Goal: Complete application form

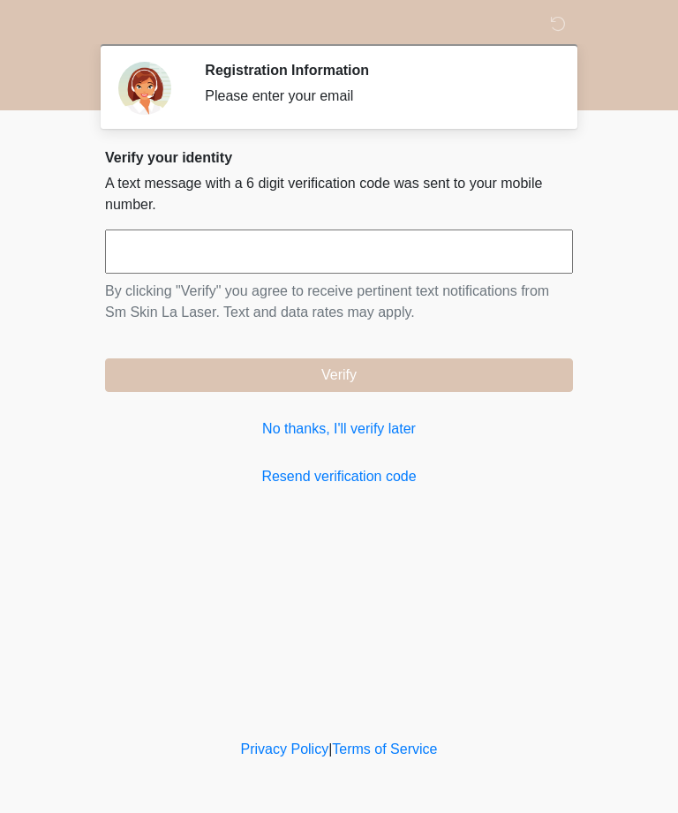
click at [357, 436] on link "No thanks, I'll verify later" at bounding box center [339, 428] width 468 height 21
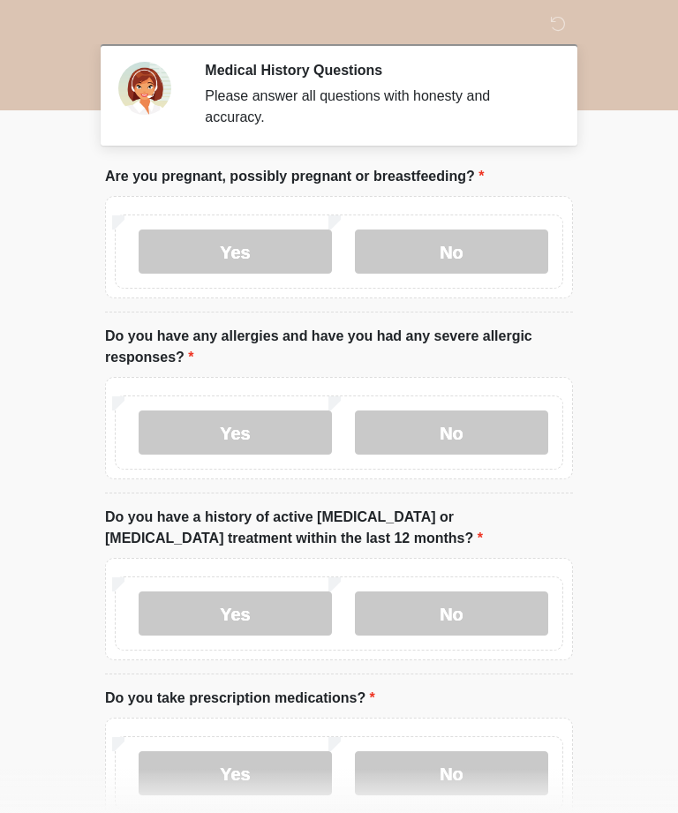
click at [480, 251] on label "No" at bounding box center [451, 251] width 193 height 44
click at [476, 431] on label "No" at bounding box center [451, 432] width 193 height 44
click at [497, 609] on label "No" at bounding box center [451, 613] width 193 height 44
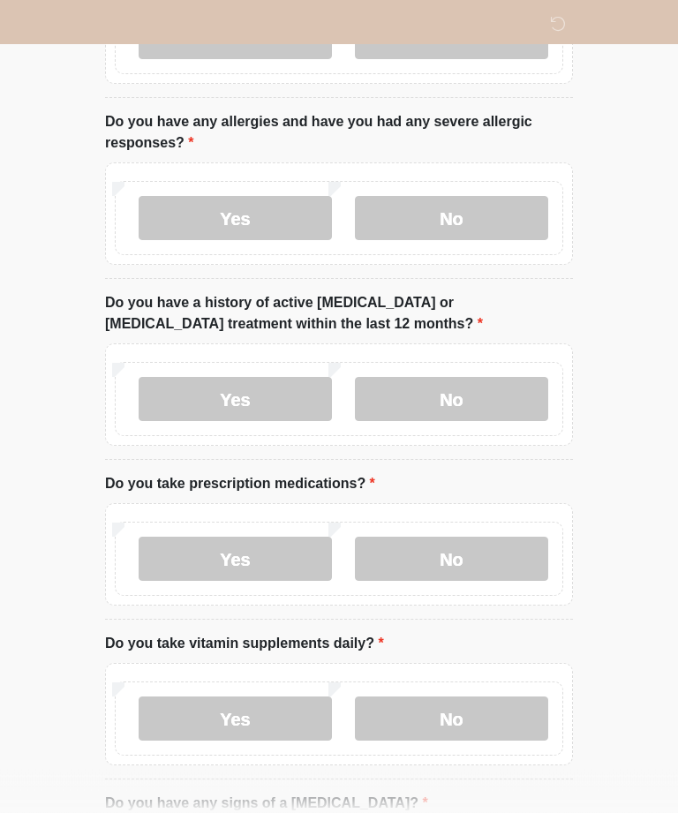
scroll to position [214, 0]
click at [497, 556] on label "No" at bounding box center [451, 559] width 193 height 44
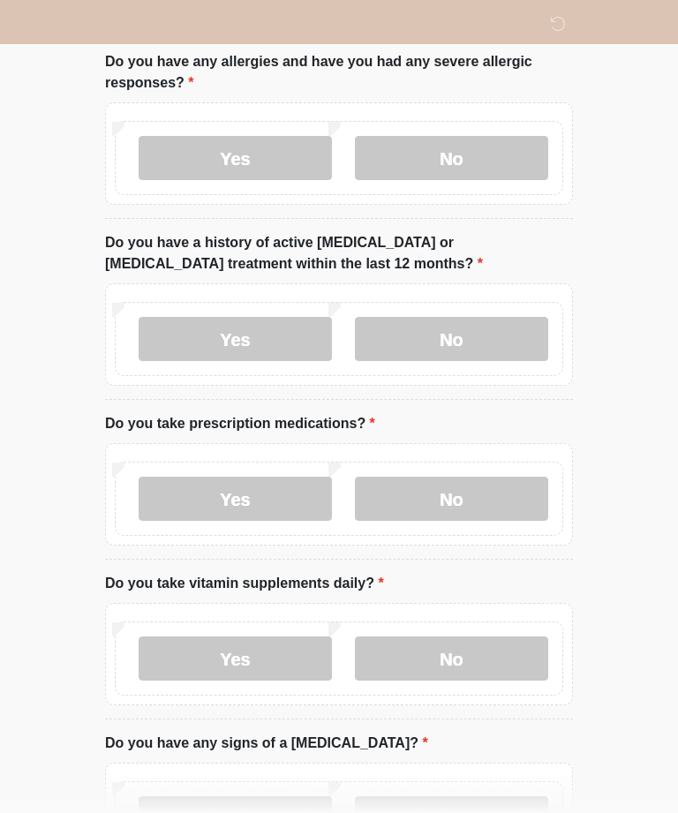
scroll to position [274, 0]
click at [492, 659] on label "No" at bounding box center [451, 658] width 193 height 44
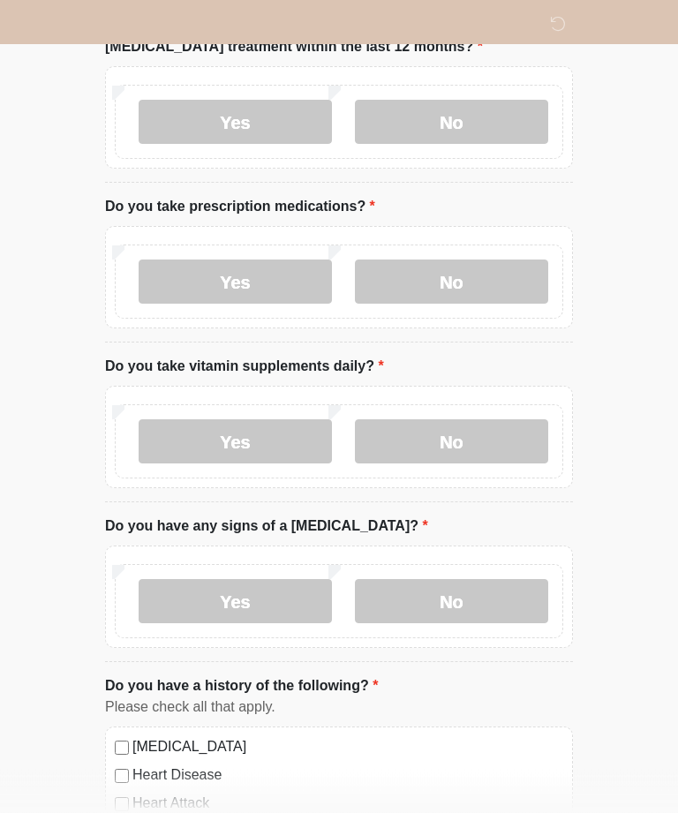
scroll to position [497, 0]
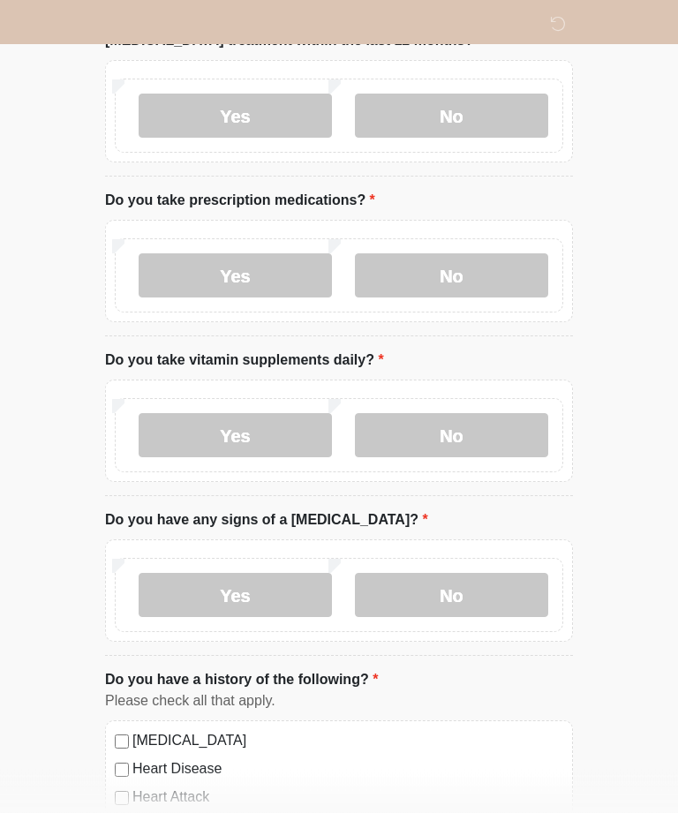
click at [482, 590] on label "No" at bounding box center [451, 596] width 193 height 44
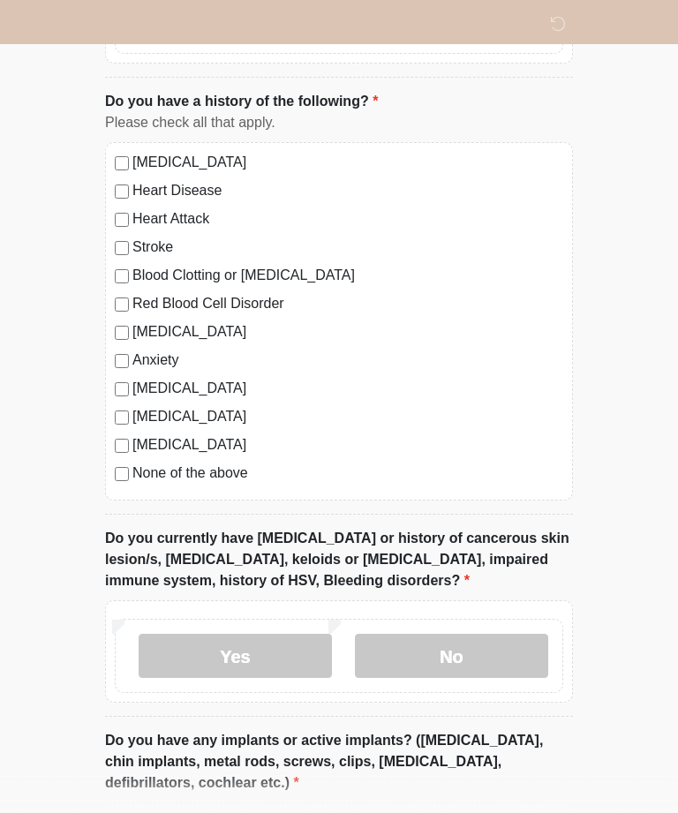
scroll to position [1076, 0]
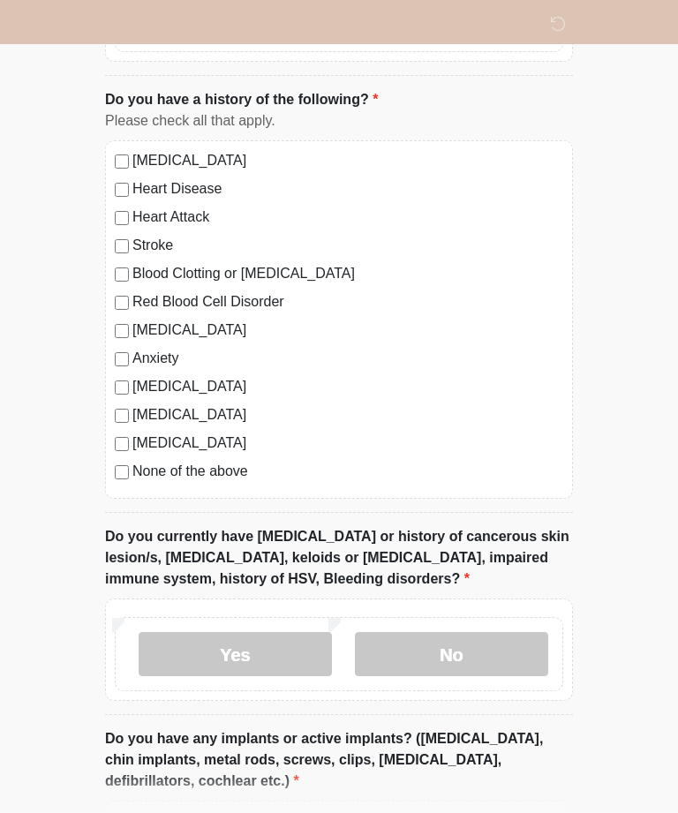
click at [477, 652] on label "No" at bounding box center [451, 654] width 193 height 44
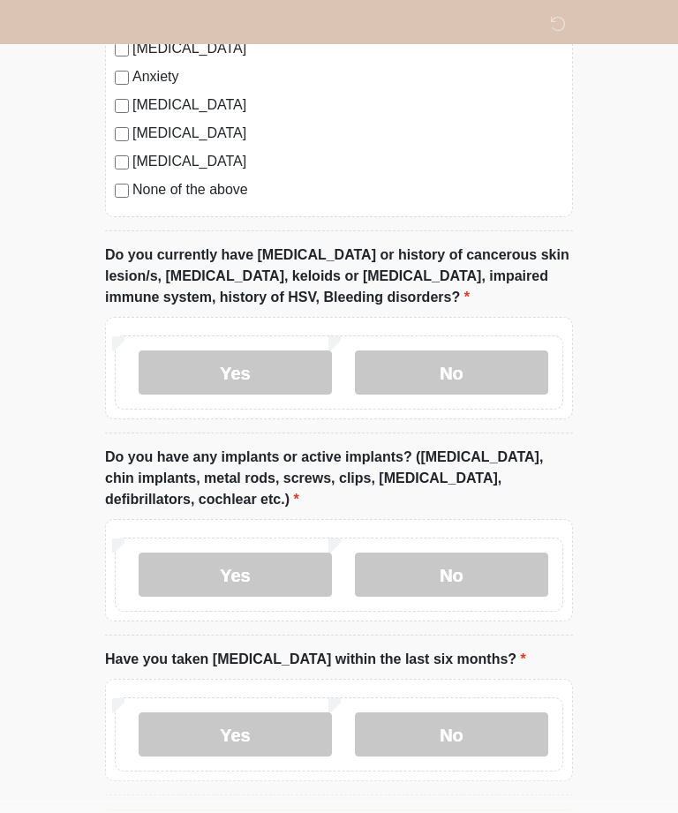
scroll to position [1372, 0]
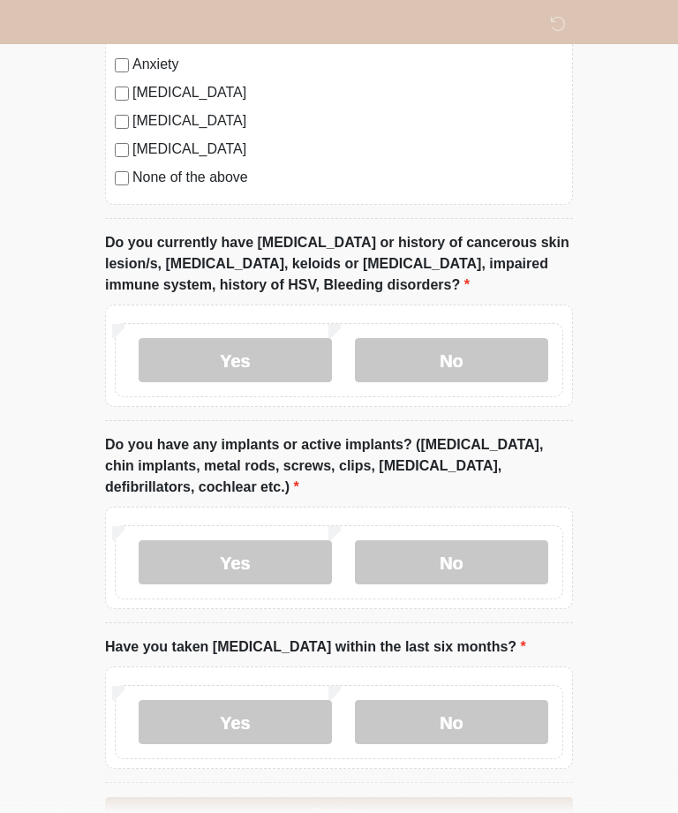
click at [281, 549] on label "Yes" at bounding box center [235, 562] width 193 height 44
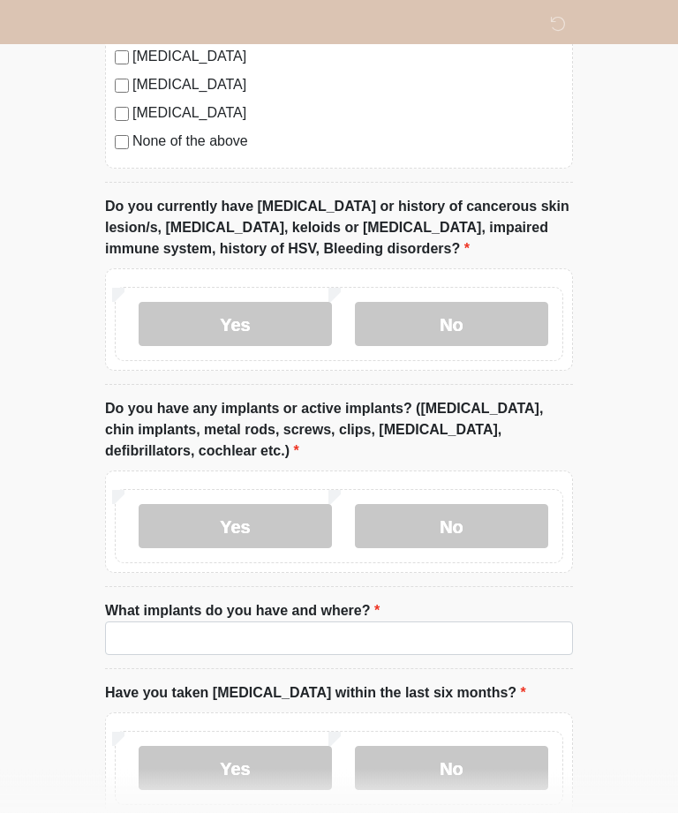
scroll to position [1506, 0]
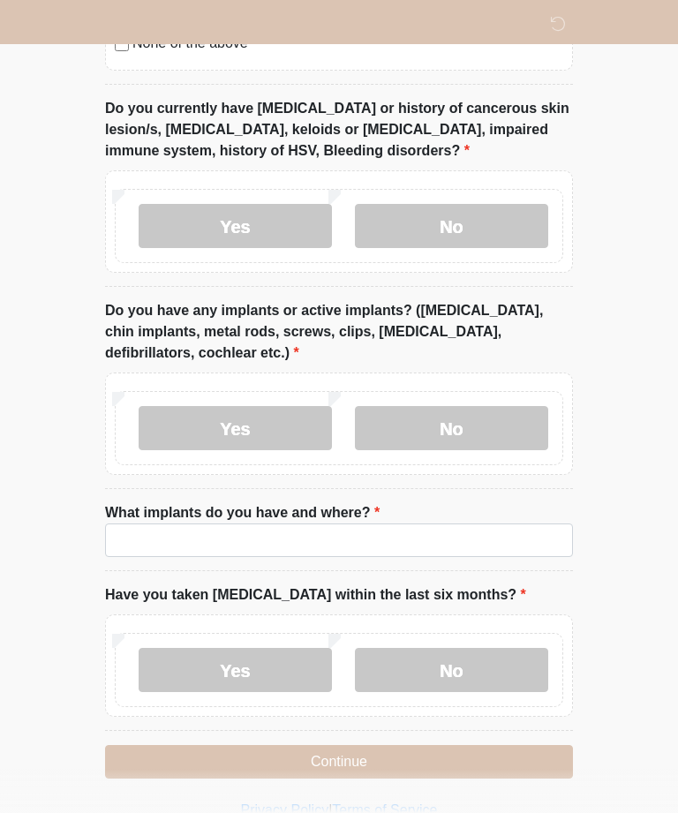
click at [494, 666] on label "No" at bounding box center [451, 670] width 193 height 44
click at [483, 421] on label "No" at bounding box center [451, 428] width 193 height 44
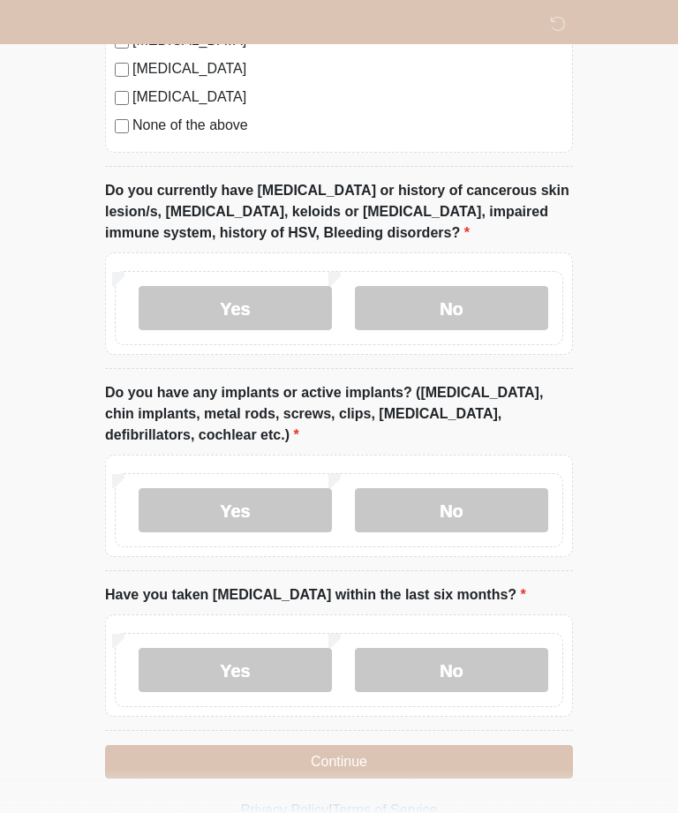
click at [511, 762] on button "Continue" at bounding box center [339, 762] width 468 height 34
click at [515, 753] on button "Continue" at bounding box center [339, 762] width 468 height 34
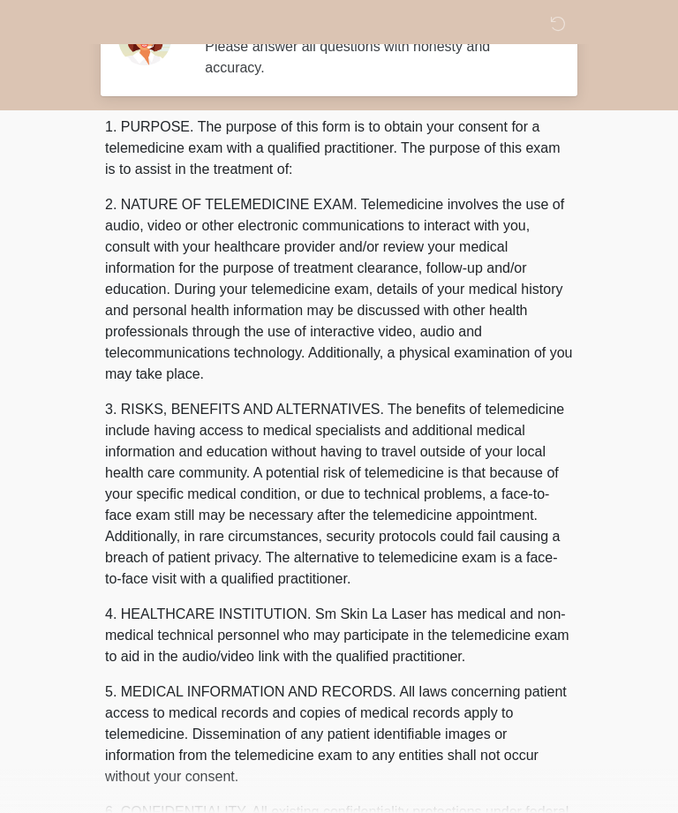
scroll to position [0, 0]
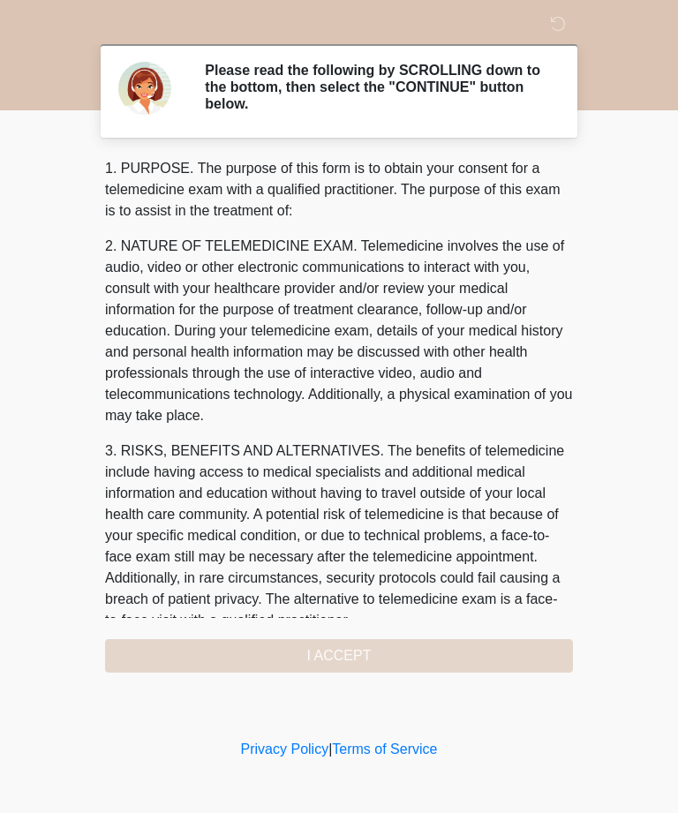
click at [504, 654] on div "1. PURPOSE. The purpose of this form is to obtain your consent for a telemedici…" at bounding box center [339, 415] width 468 height 515
click at [493, 650] on div "1. PURPOSE. The purpose of this form is to obtain your consent for a telemedici…" at bounding box center [339, 415] width 468 height 515
click at [345, 654] on div "1. PURPOSE. The purpose of this form is to obtain your consent for a telemedici…" at bounding box center [339, 415] width 468 height 515
click at [346, 666] on div "1. PURPOSE. The purpose of this form is to obtain your consent for a telemedici…" at bounding box center [339, 415] width 468 height 515
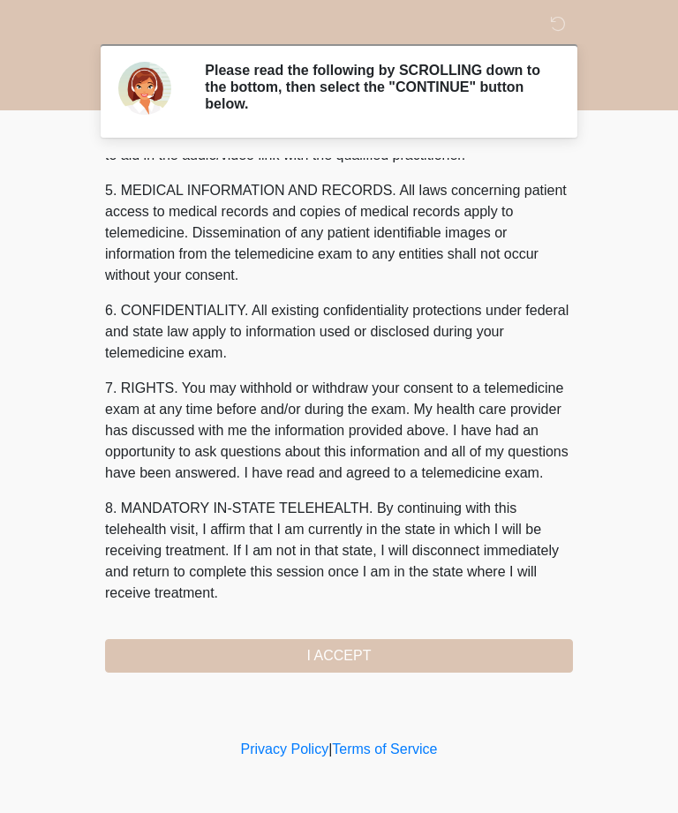
scroll to position [564, 0]
click at [492, 648] on button "I ACCEPT" at bounding box center [339, 656] width 468 height 34
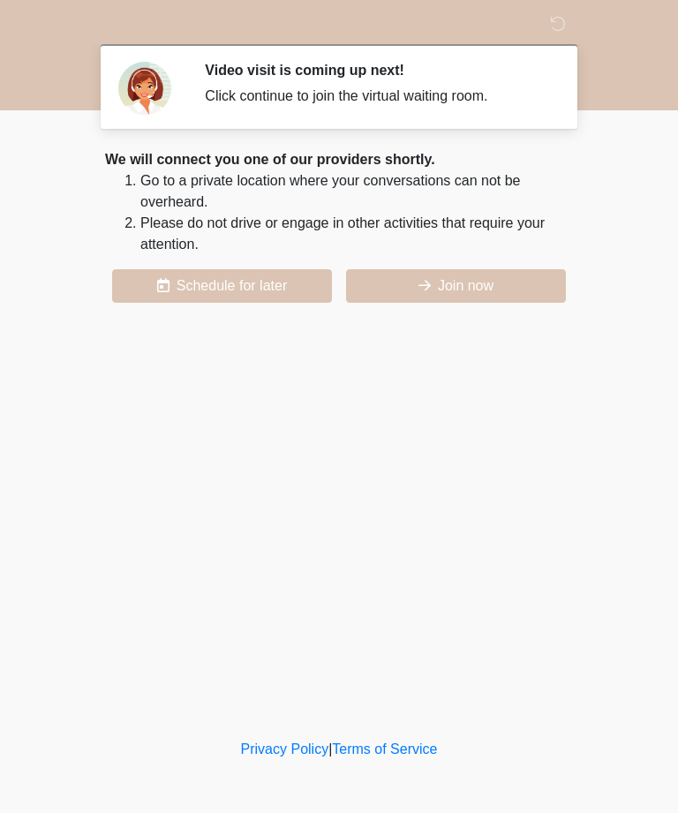
click at [528, 292] on button "Join now" at bounding box center [456, 286] width 220 height 34
